Goal: Information Seeking & Learning: Compare options

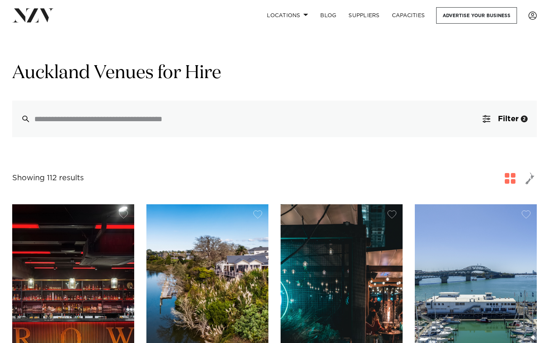
drag, startPoint x: 0, startPoint y: 0, endPoint x: 123, endPoint y: 37, distance: 128.4
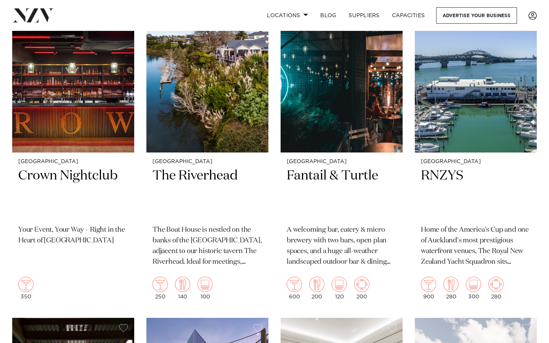
scroll to position [215, 0]
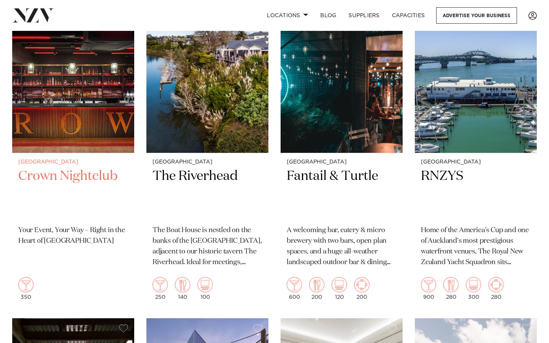
click at [74, 99] on img at bounding box center [73, 70] width 122 height 163
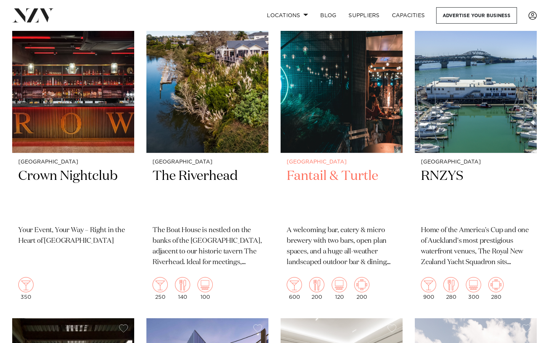
click at [311, 173] on h2 "Fantail & Turtle" at bounding box center [342, 193] width 110 height 51
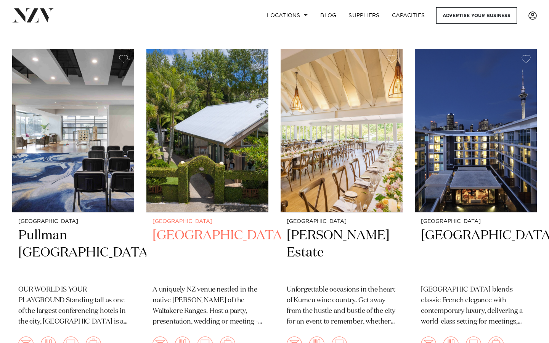
scroll to position [812, 0]
click at [187, 238] on h2 "Tui Hills" at bounding box center [207, 253] width 110 height 51
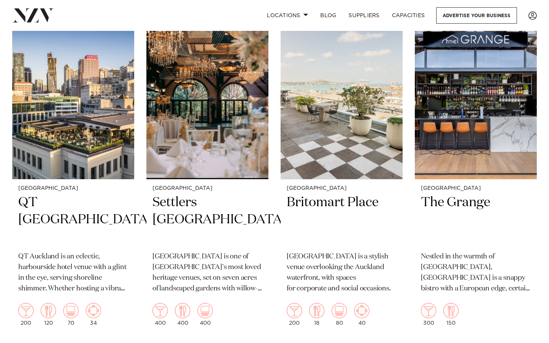
scroll to position [1523, 0]
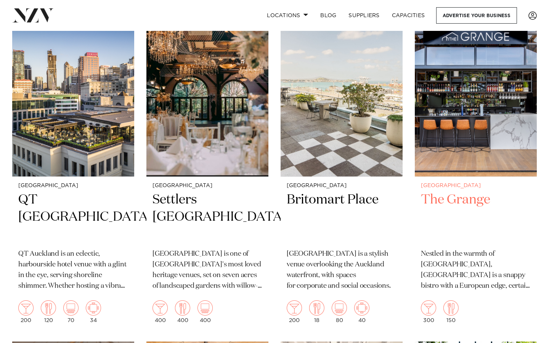
click at [450, 183] on small "[GEOGRAPHIC_DATA]" at bounding box center [476, 186] width 110 height 6
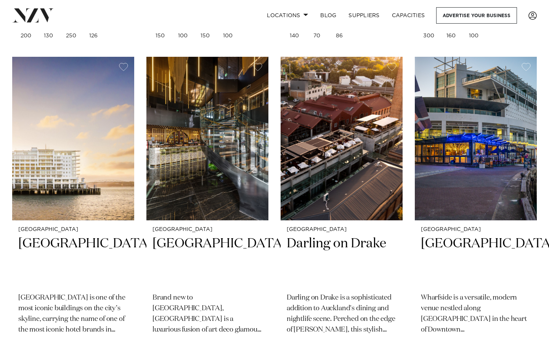
scroll to position [2139, 0]
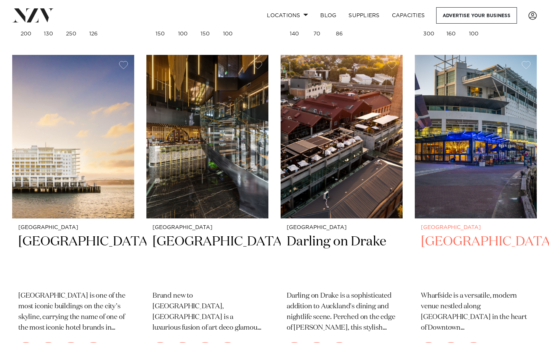
click at [448, 233] on h2 "Wharfside Event Centre" at bounding box center [476, 258] width 110 height 51
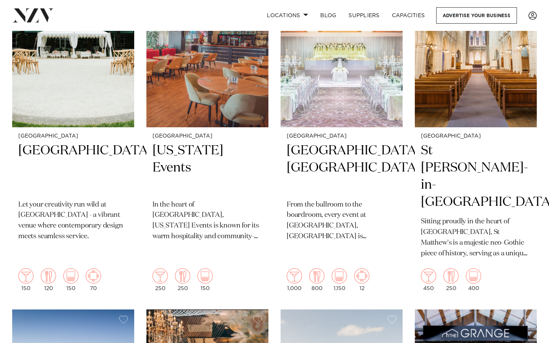
scroll to position [0, 0]
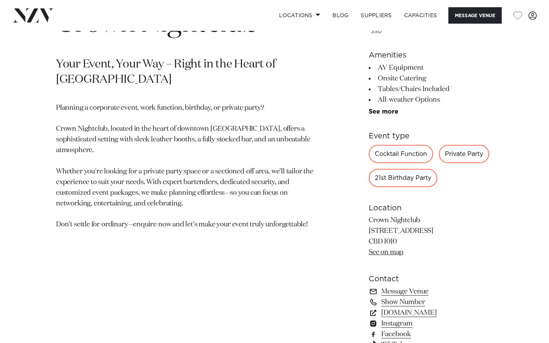
scroll to position [324, 0]
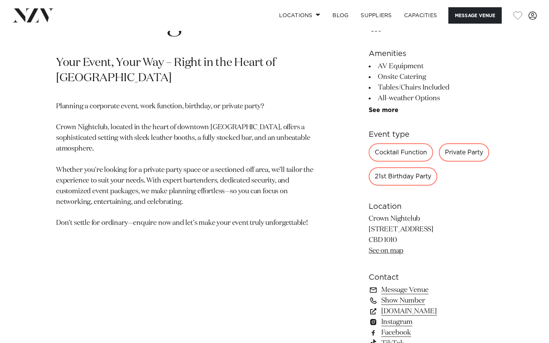
click at [397, 179] on div "21st Birthday Party" at bounding box center [403, 176] width 69 height 18
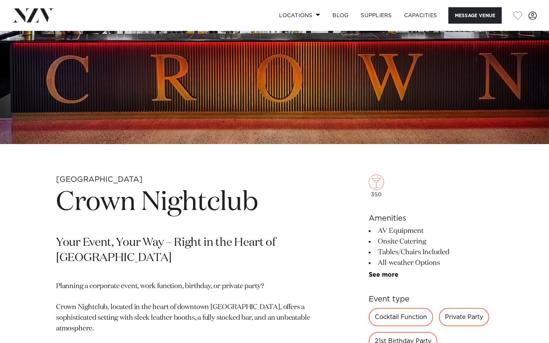
scroll to position [0, 0]
